Goal: Task Accomplishment & Management: Complete application form

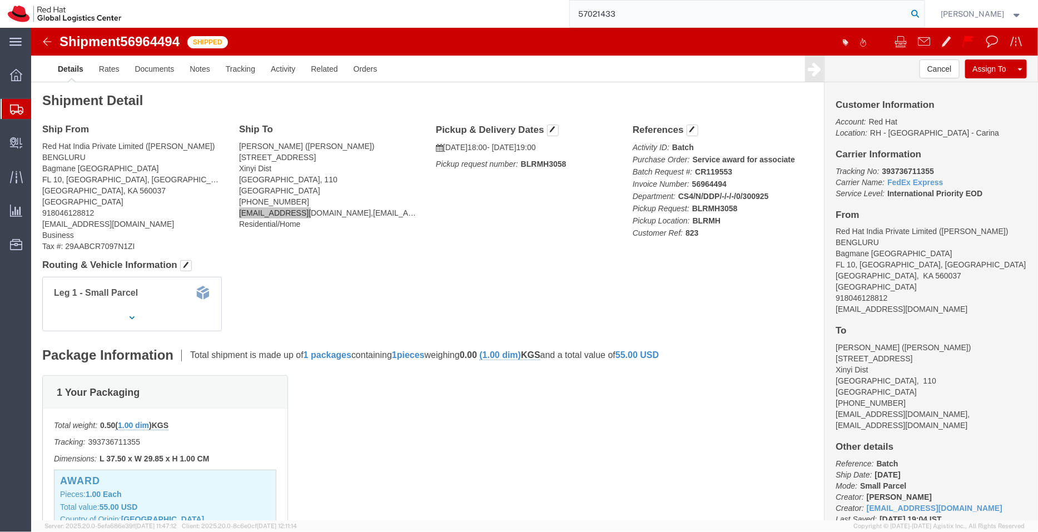
type input "57021433"
click at [918, 10] on icon at bounding box center [916, 14] width 16 height 16
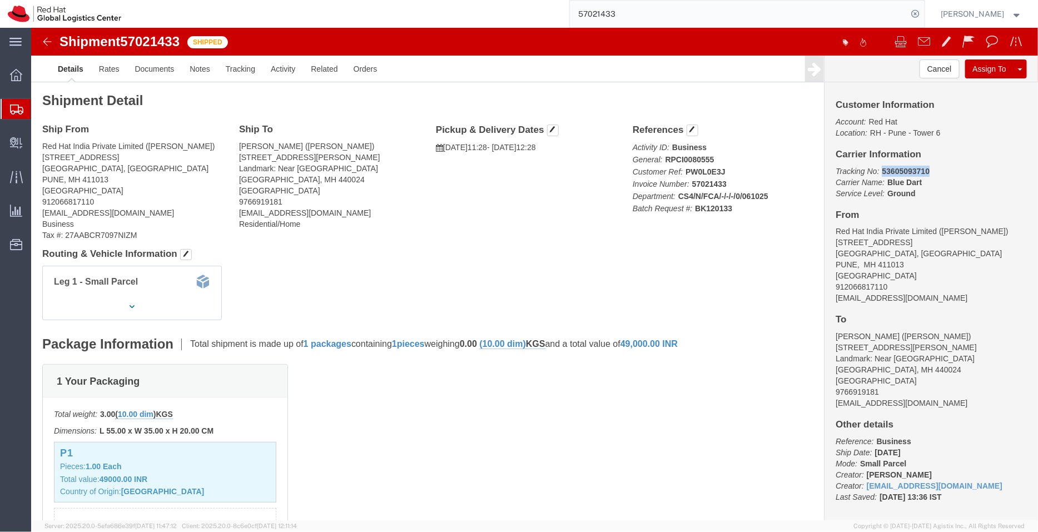
drag, startPoint x: 897, startPoint y: 140, endPoint x: 840, endPoint y: 137, distance: 56.2
click div "Customer Information Account: Red Hat Location: [GEOGRAPHIC_DATA] - [GEOGRAPHIC…"
copy b "53605093710"
click at [0, 0] on span "Shipment Manager" at bounding box center [0, 0] width 0 height 0
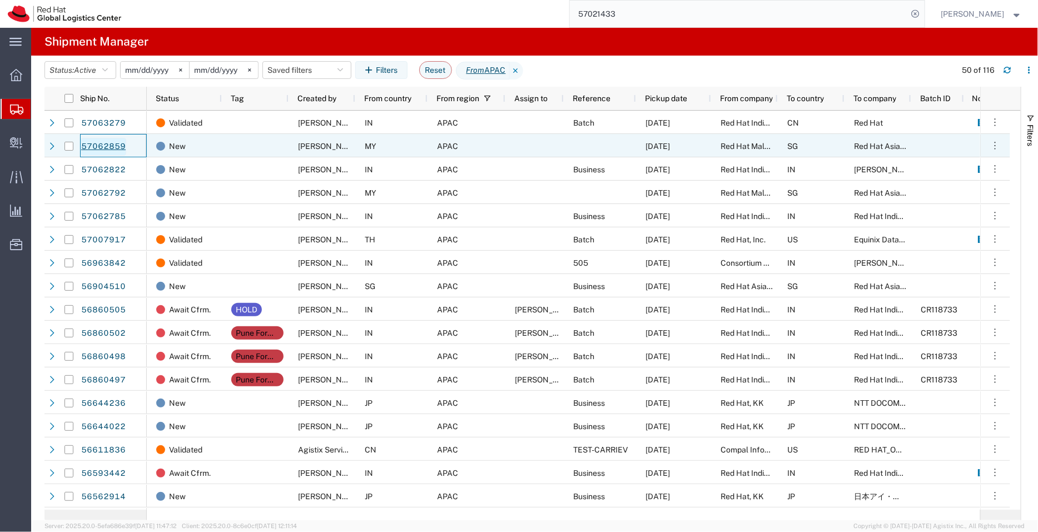
click at [113, 146] on link "57062859" at bounding box center [104, 147] width 46 height 18
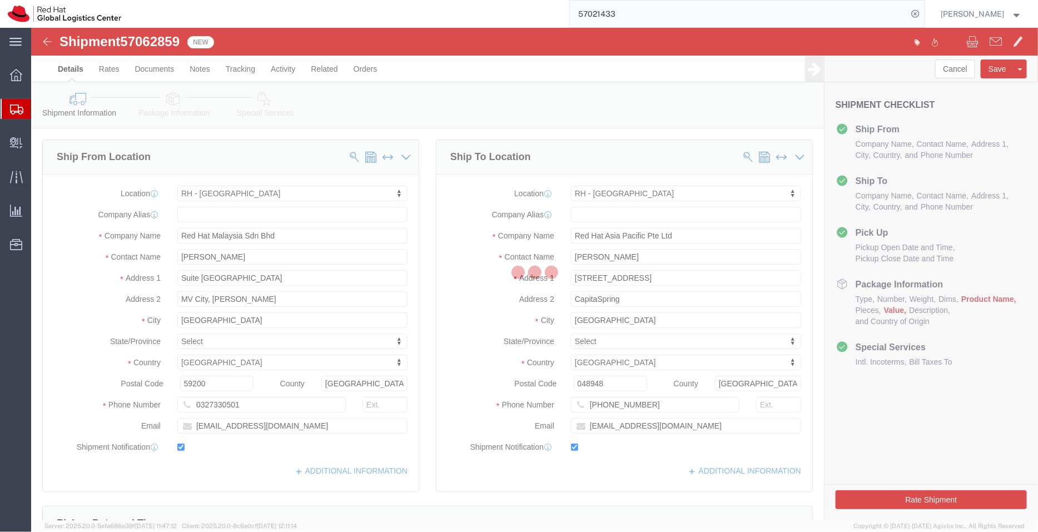
select select "37977"
select select "51051"
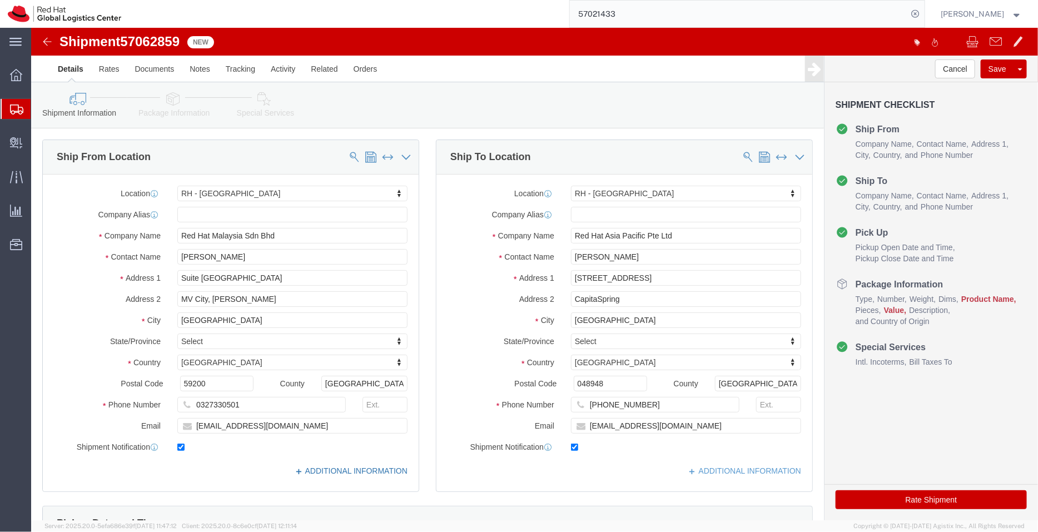
click link "ADDITIONAL INFORMATION"
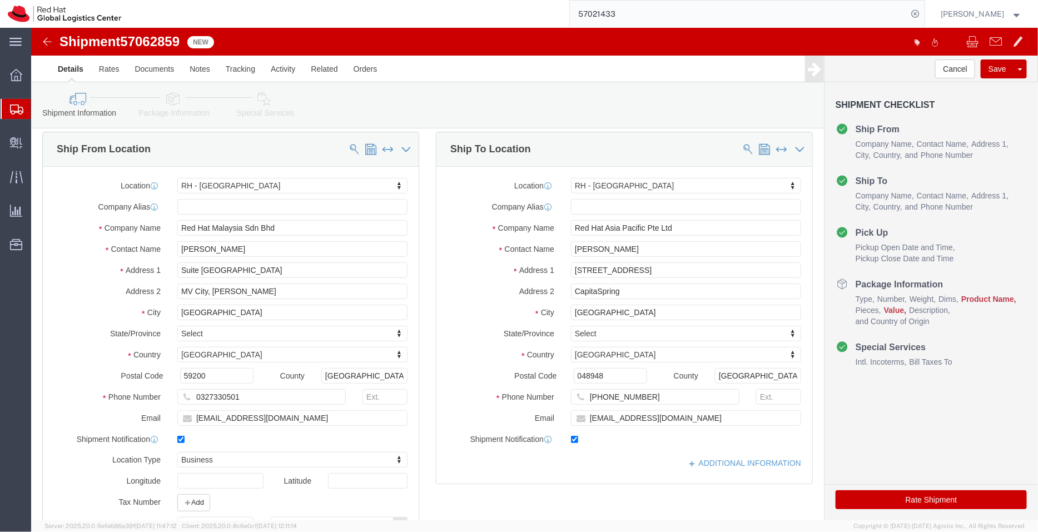
scroll to position [6, 0]
click link "ADDITIONAL INFORMATION"
click input "[EMAIL_ADDRESS][DOMAIN_NAME]"
type input "[EMAIL_ADDRESS][DOMAIN_NAME],[EMAIL_ADDRESS][DOMAIN_NAME]"
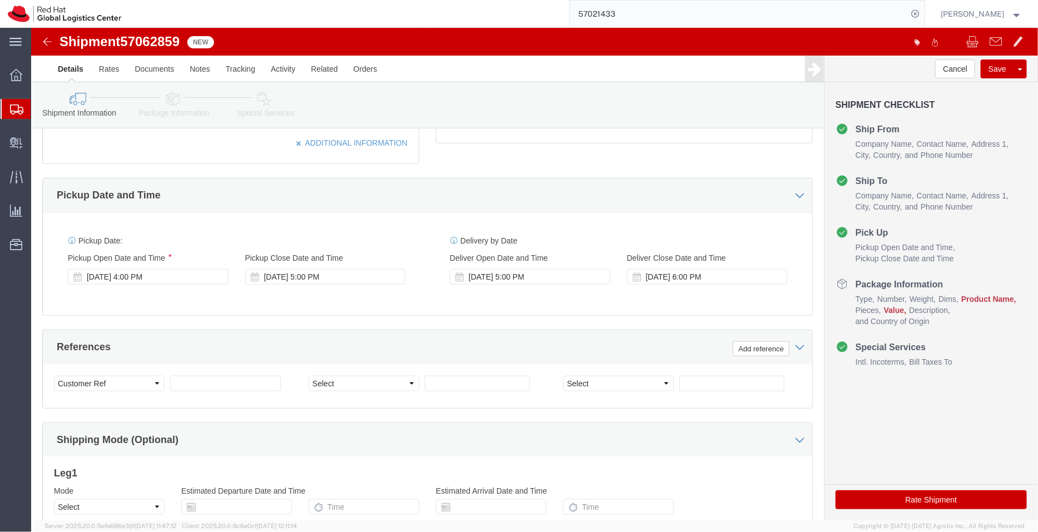
scroll to position [447, 0]
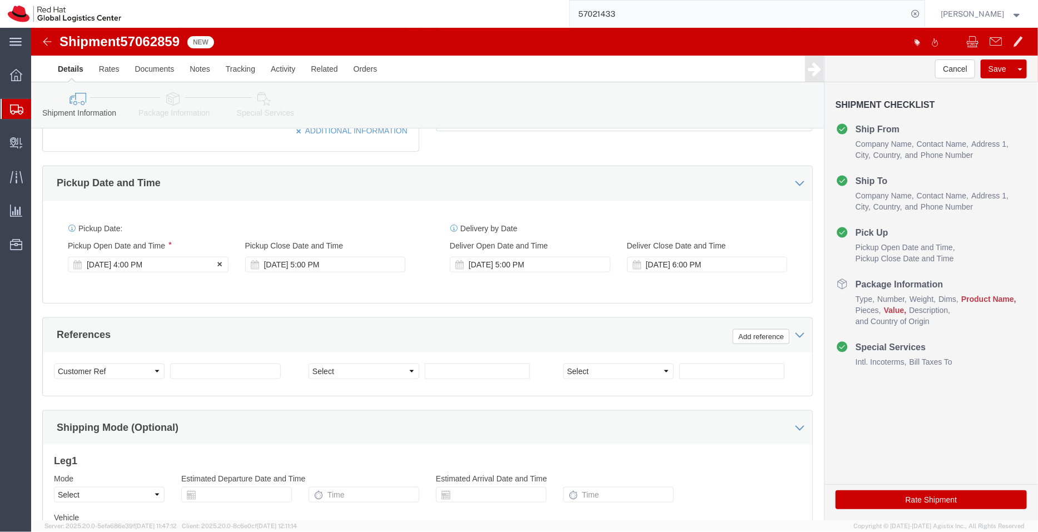
click div "[DATE] 4:00 PM"
click icon
click link "Package Information"
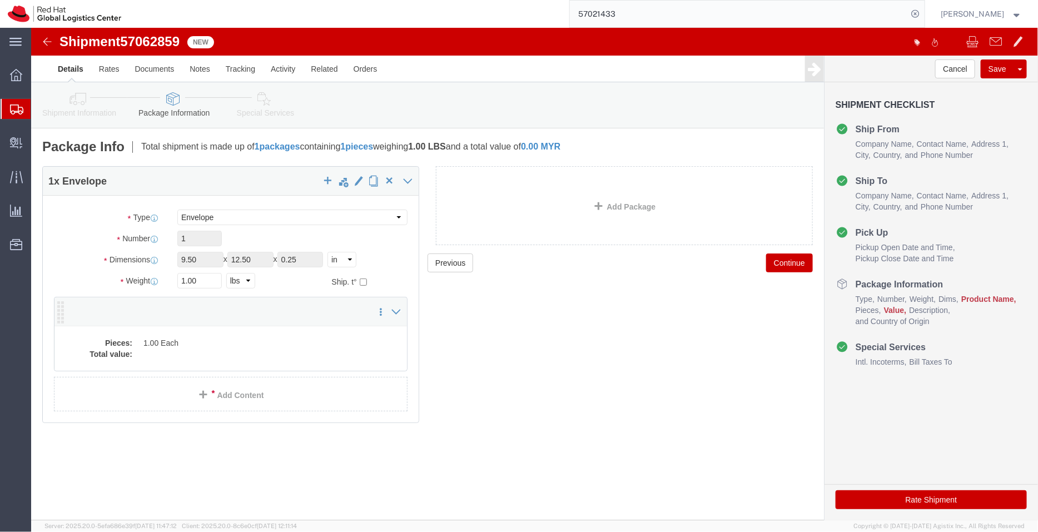
click dd "1.00 Each"
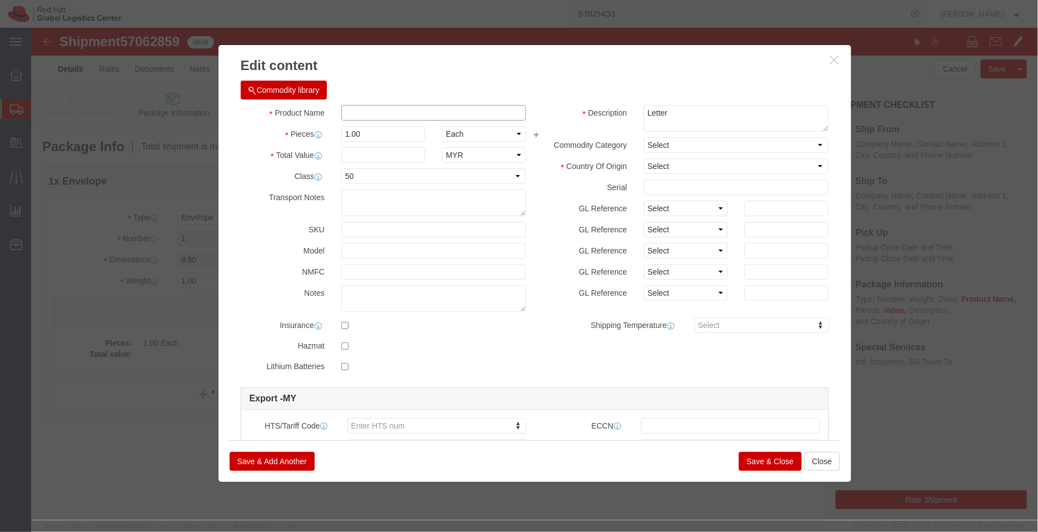
click input "text"
type input "Documents"
click input "text"
type input "1"
click div "Commodity library Product Name Documents Pieces 1.00 Select Bag Barrels 100Boar…"
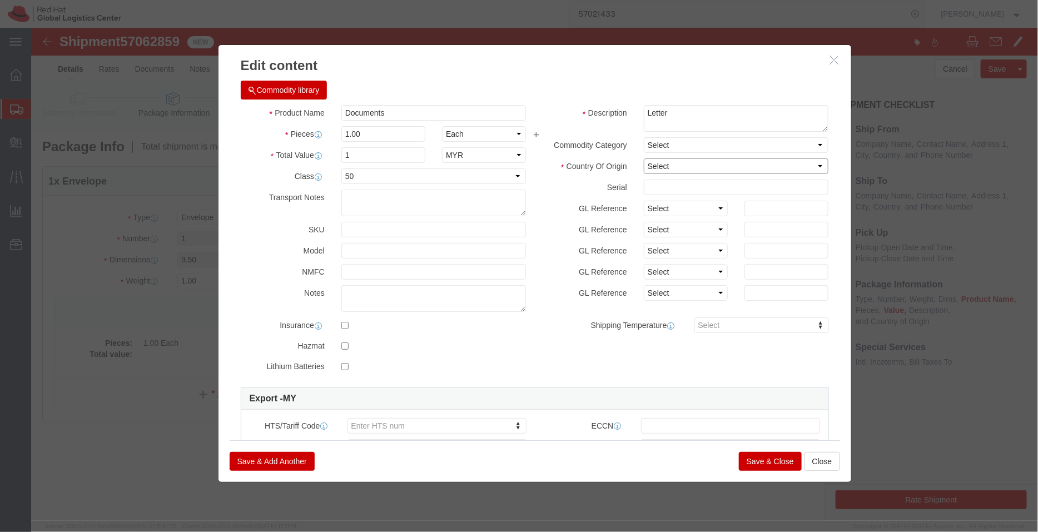
click select "Select [GEOGRAPHIC_DATA] [GEOGRAPHIC_DATA] [GEOGRAPHIC_DATA] [GEOGRAPHIC_DATA] …"
select select "MY"
click select "Select [GEOGRAPHIC_DATA] [GEOGRAPHIC_DATA] [GEOGRAPHIC_DATA] [GEOGRAPHIC_DATA] …"
click button "Save & Close"
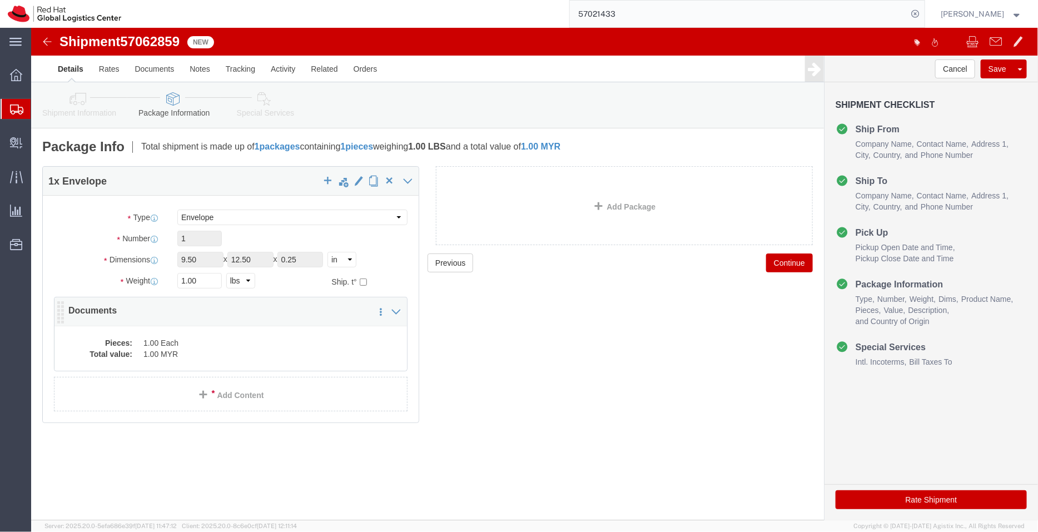
click dd "1.00 MYR"
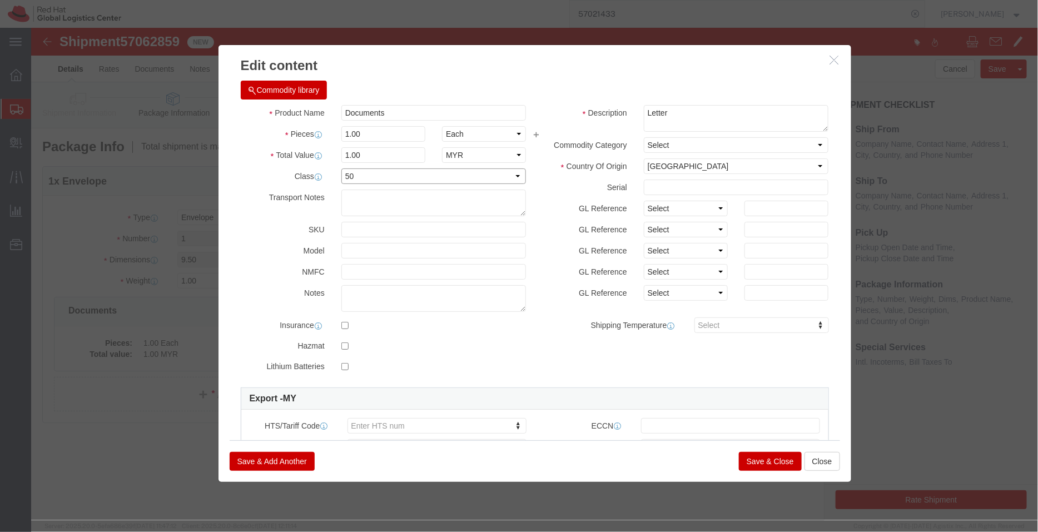
click select "Select 50 55 60 65 70 85 92.5 100 125 175 250 300 400"
select select
click select "Select 50 55 60 65 70 85 92.5 100 125 175 250 300 400"
click button "Save & Close"
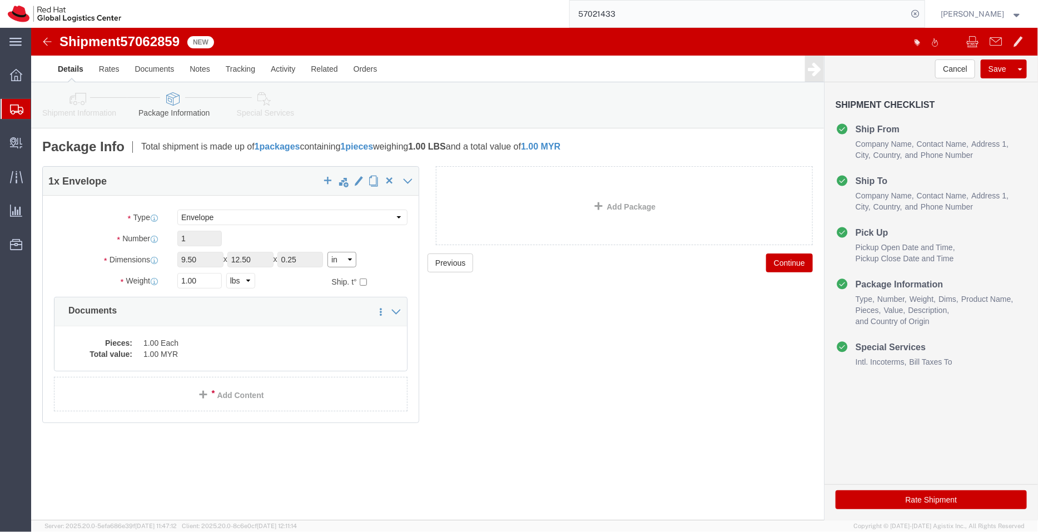
click select "Select cm ft in"
select select "CM"
click select "Select cm ft in"
click select "Select kgs lbs"
select select "KGS"
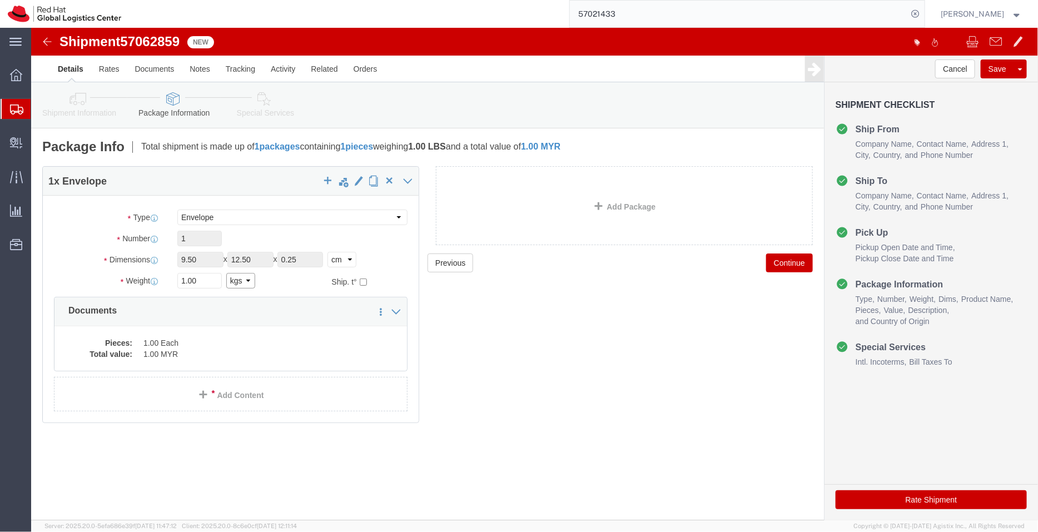
click select "Select kgs lbs"
click input "1.00"
type input "0.5"
click div "Previous Continue"
click icon
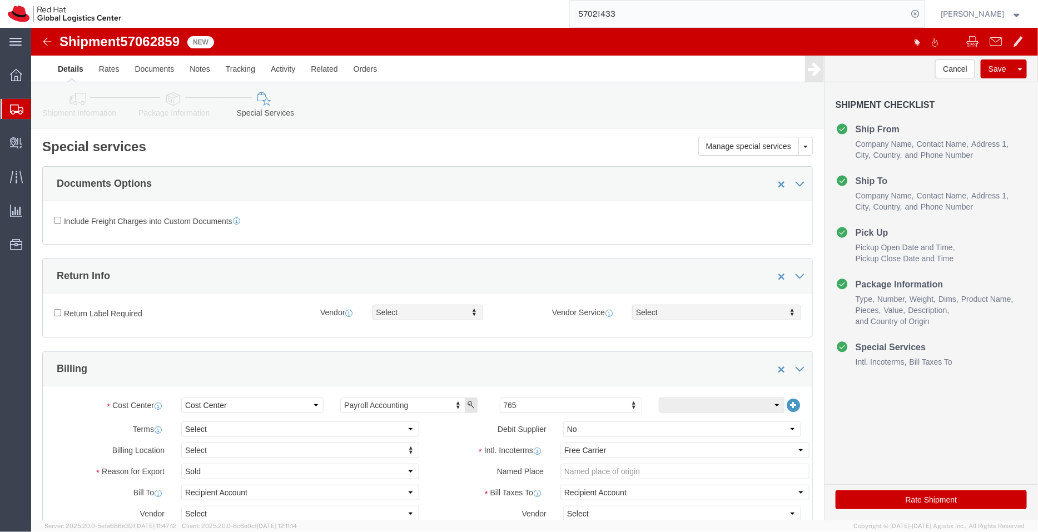
click icon
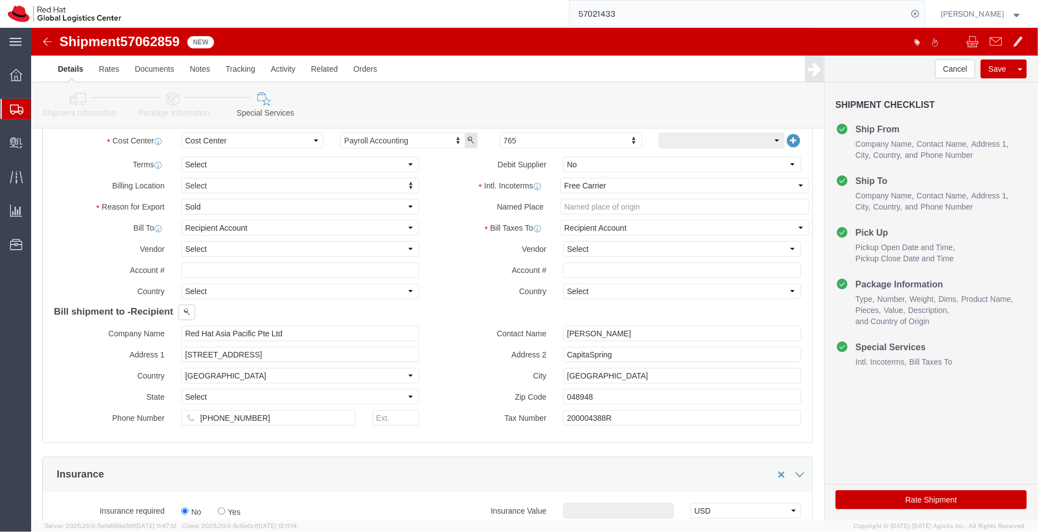
scroll to position [276, 0]
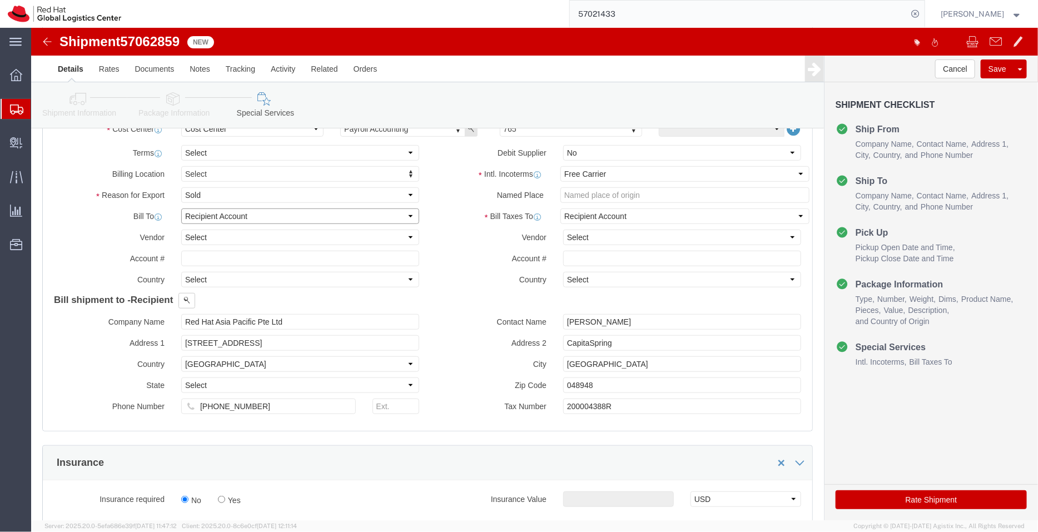
click select "Select Recipient Account Sender/Shipper Third Party Account"
select select "SHIP"
click select "Select Recipient Account Sender/Shipper Third Party Account"
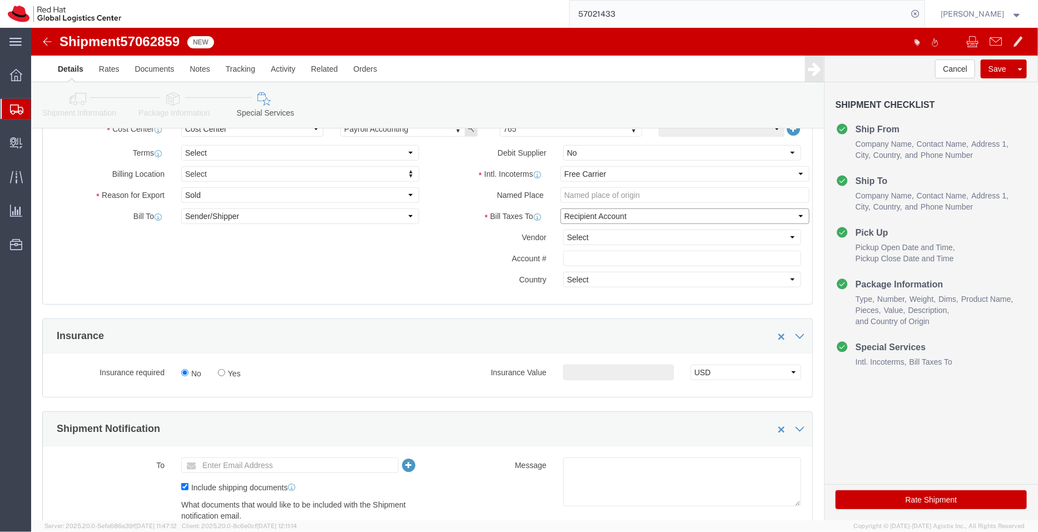
click select "Select Recipient Account Sender/Shipper Third Party Account"
select select "SHIP"
click select "Select Recipient Account Sender/Shipper Third Party Account"
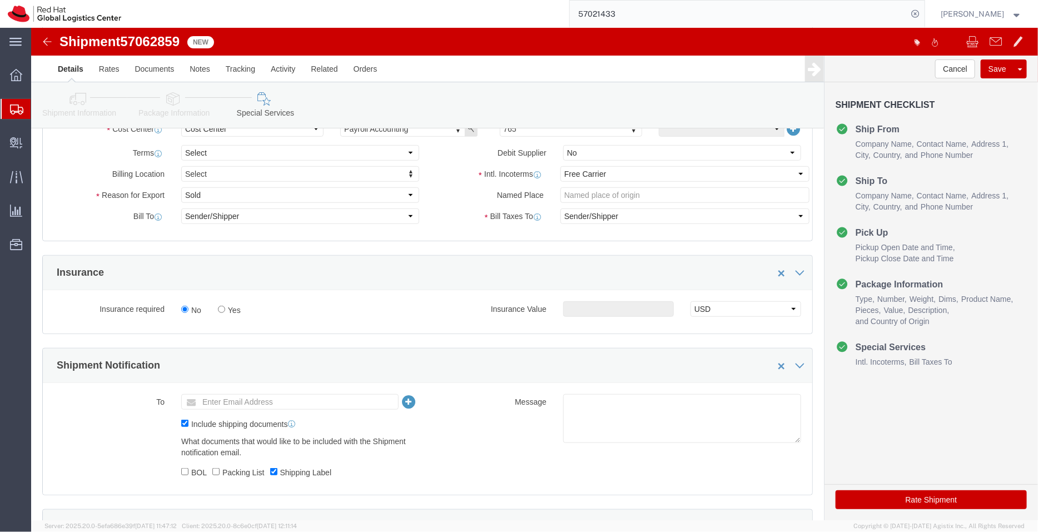
click div "Intl. Incoterms Select Carriage Insurance Paid Carriage Paid To Cost and Freigh…"
click select "Select Carriage Insurance Paid Carriage Paid To Cost and Freight Cost Insurance…"
select select "DDP"
click select "Select Carriage Insurance Paid Carriage Paid To Cost and Freight Cost Insurance…"
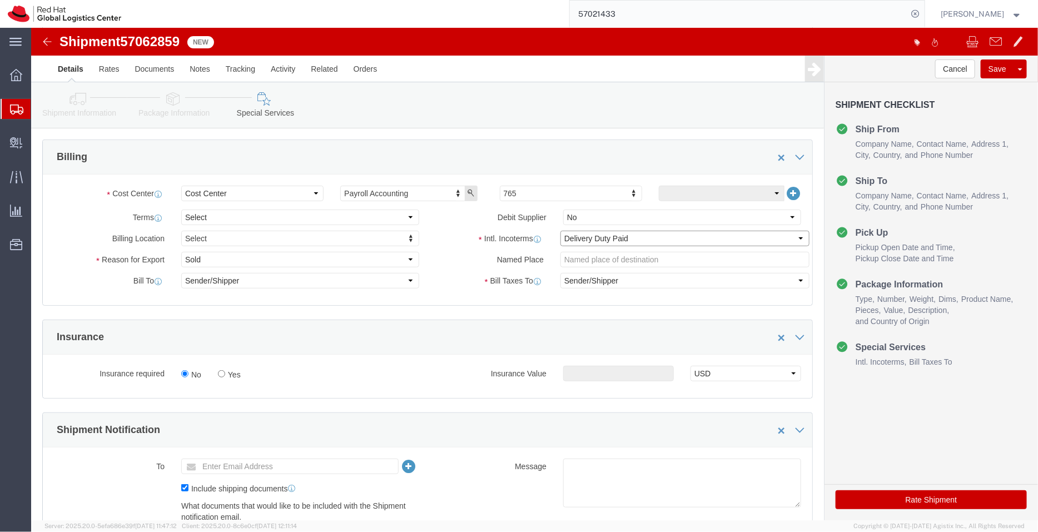
scroll to position [190, 0]
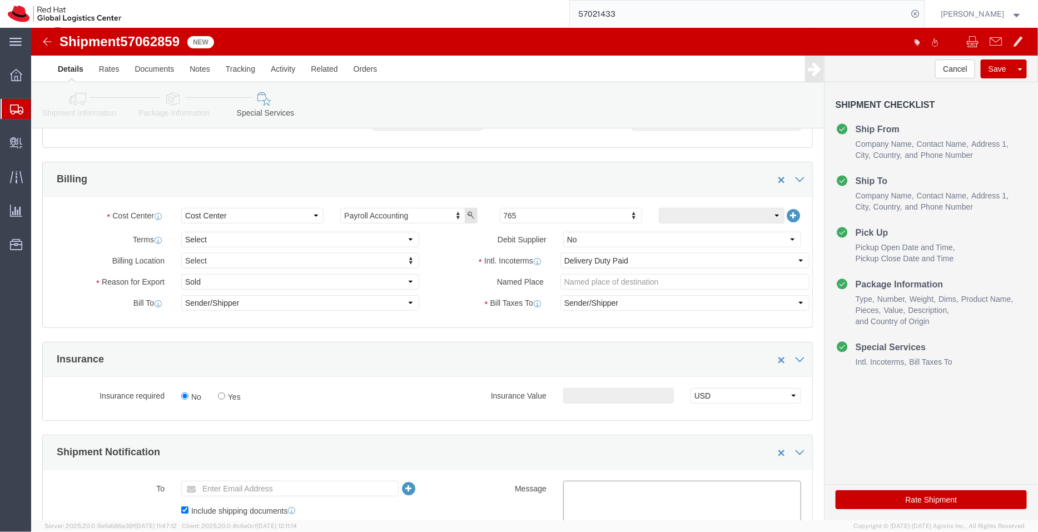
click textarea
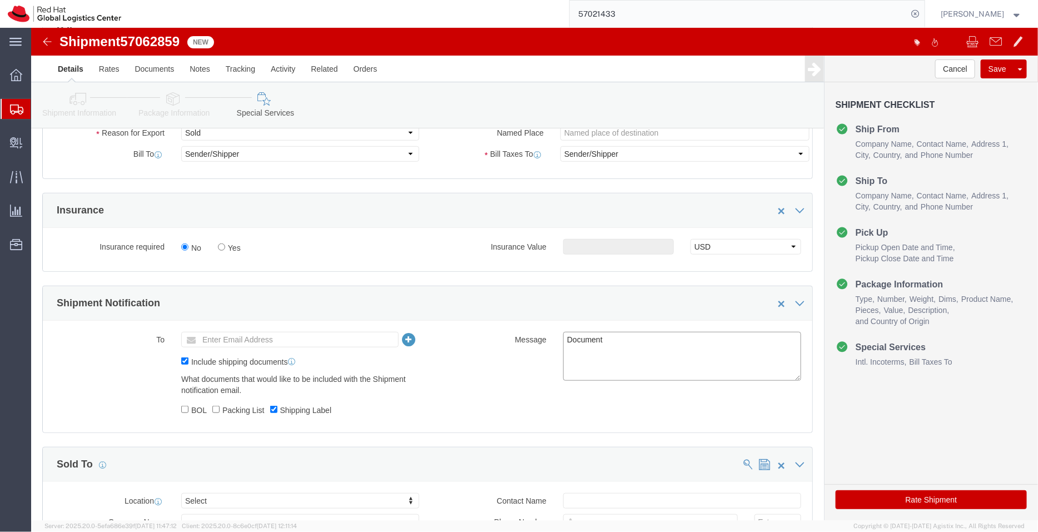
scroll to position [359, 0]
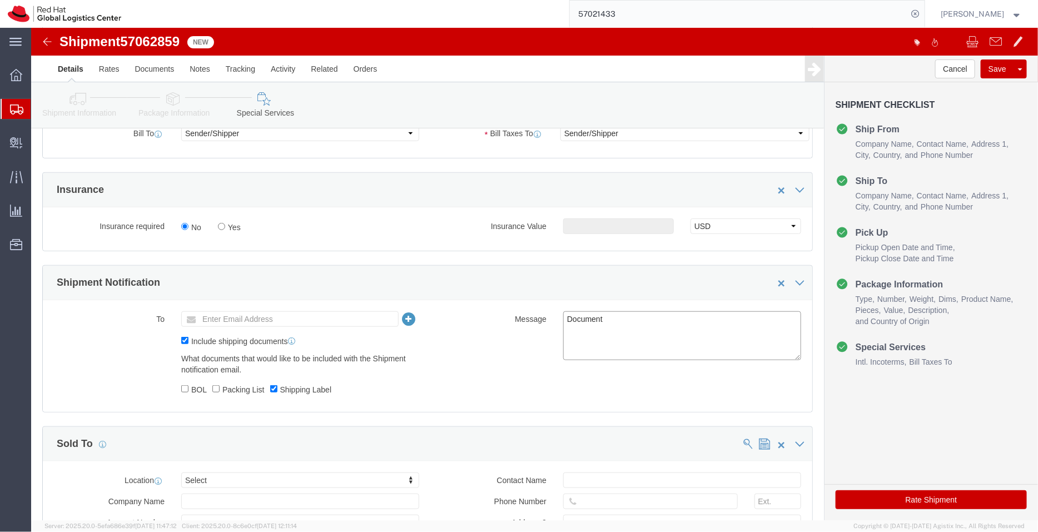
type textarea "Document"
click div "Shipment Information Package Information Special Services"
click icon
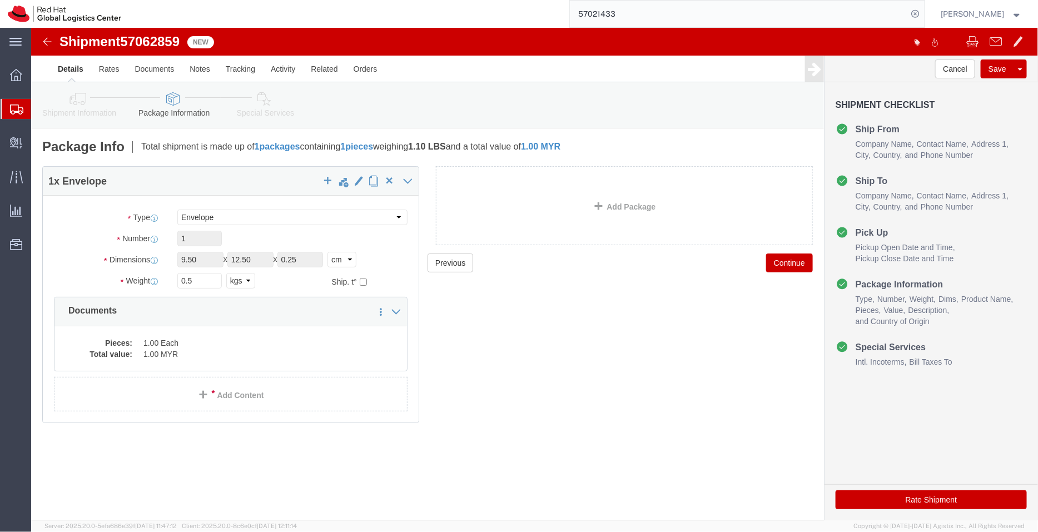
click icon
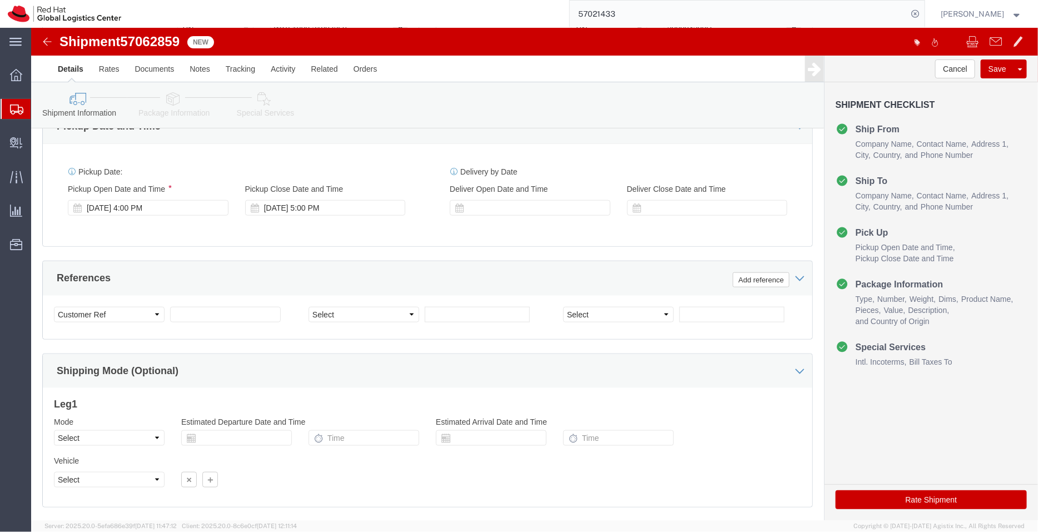
scroll to position [516, 0]
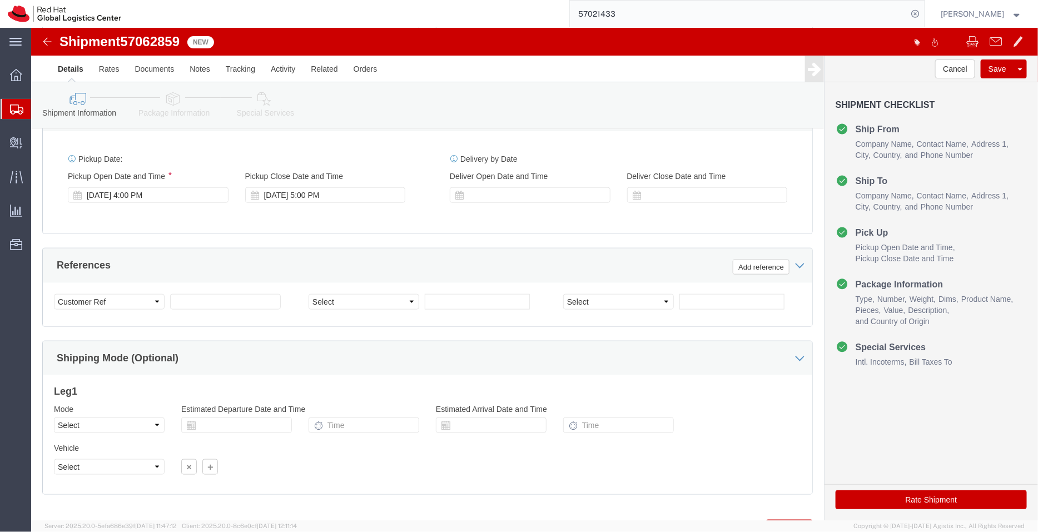
click button "Rate Shipment"
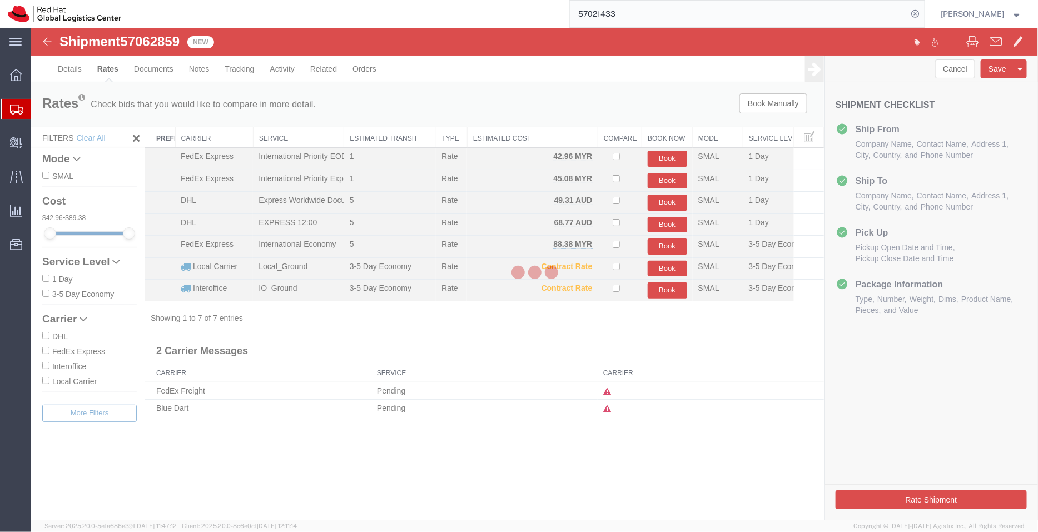
scroll to position [0, 0]
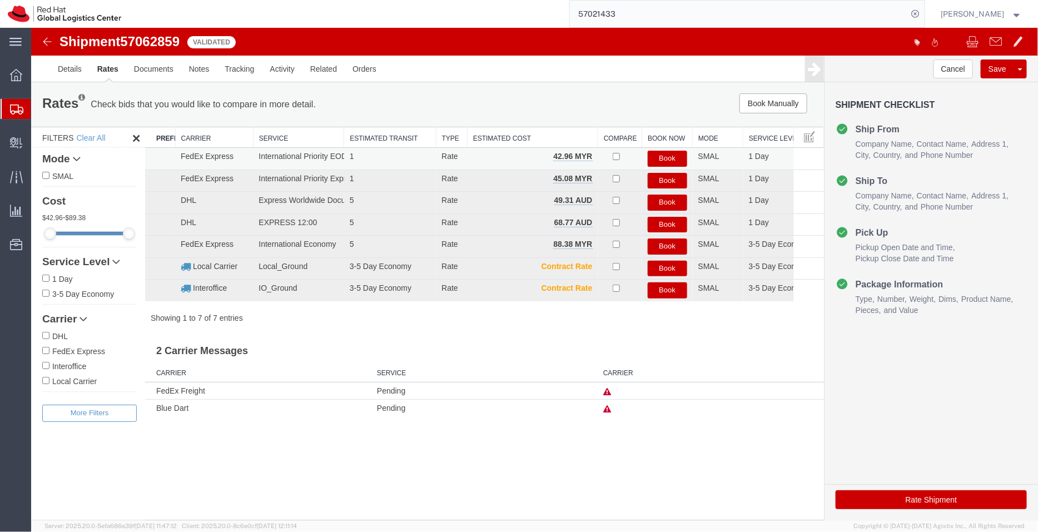
click at [661, 160] on button "Book" at bounding box center [666, 158] width 39 height 16
